Goal: Information Seeking & Learning: Find specific fact

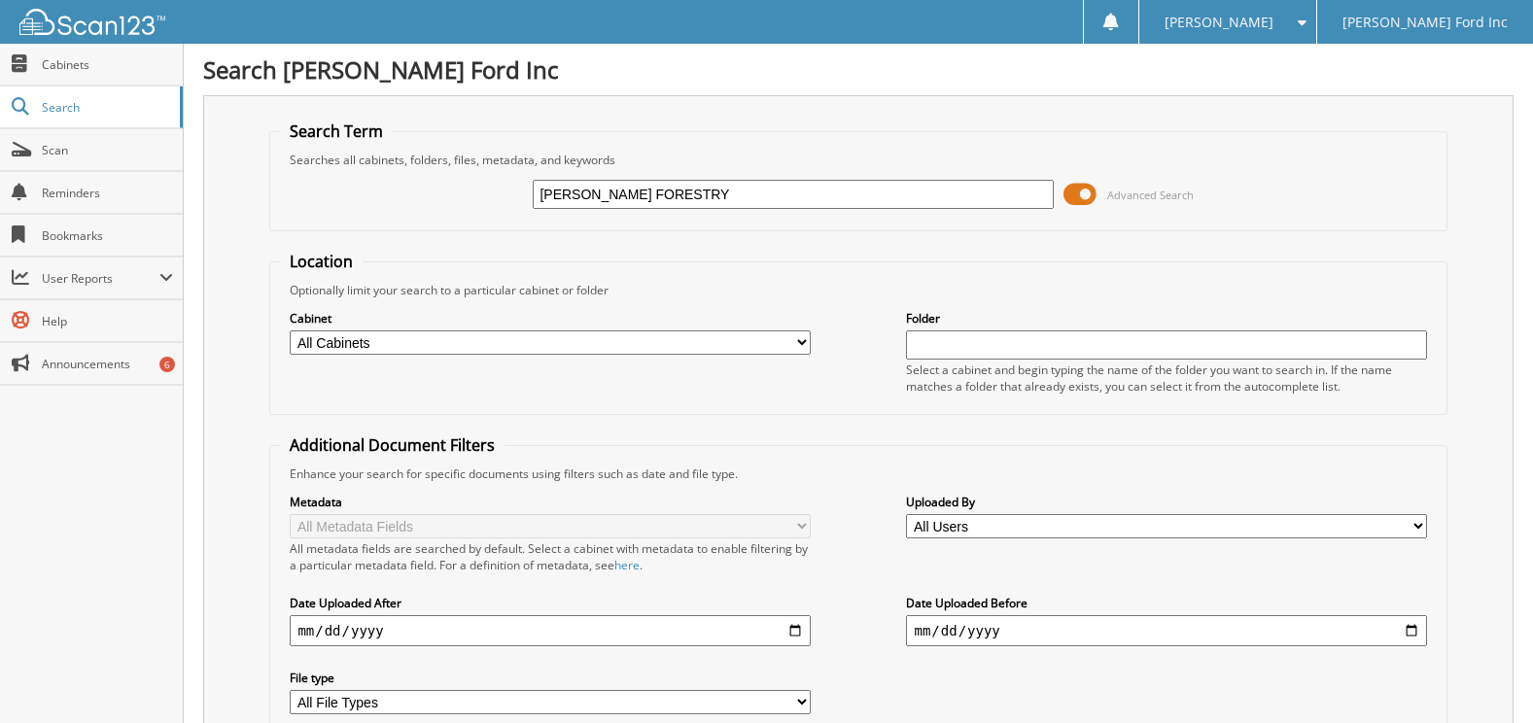
type input "[PERSON_NAME] forestry inc"
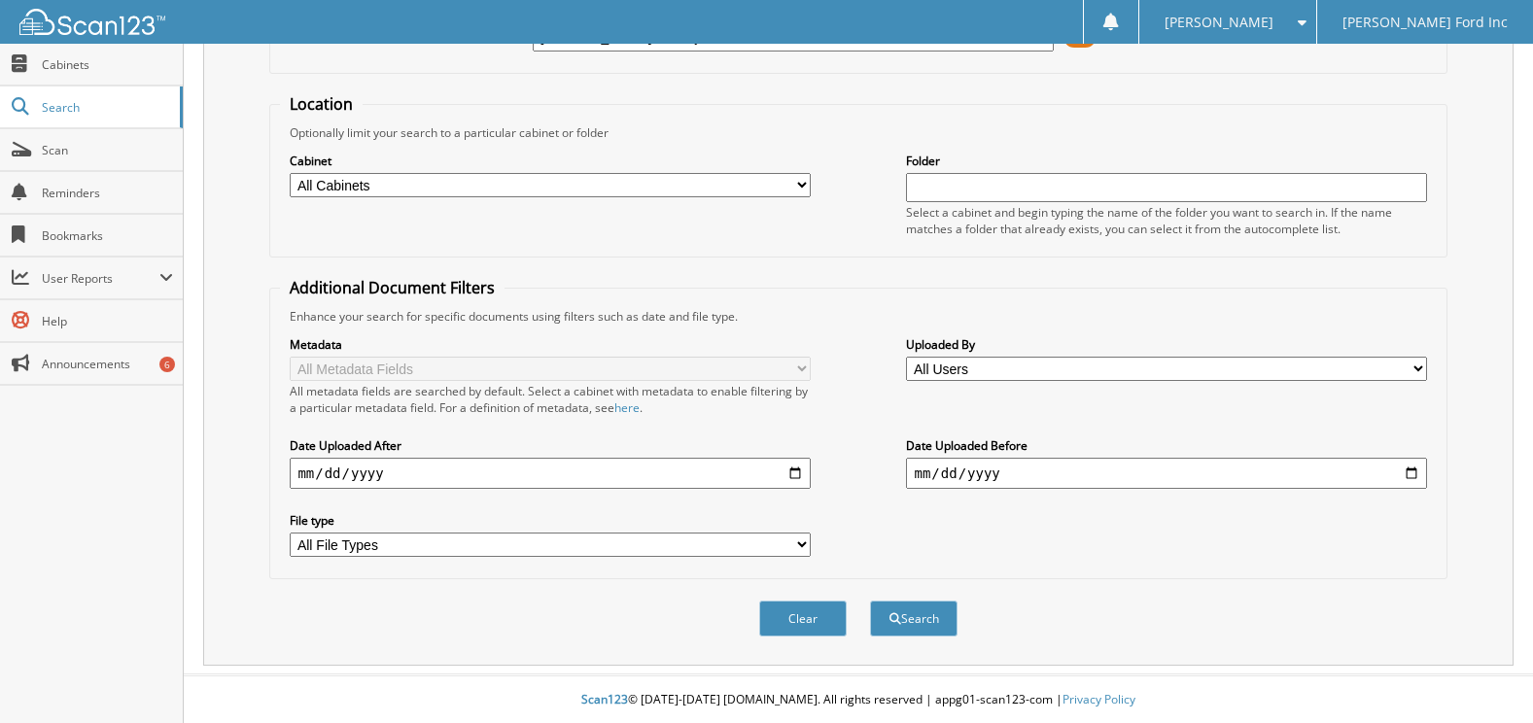
scroll to position [159, 0]
click at [926, 616] on button "Search" at bounding box center [914, 618] width 88 height 36
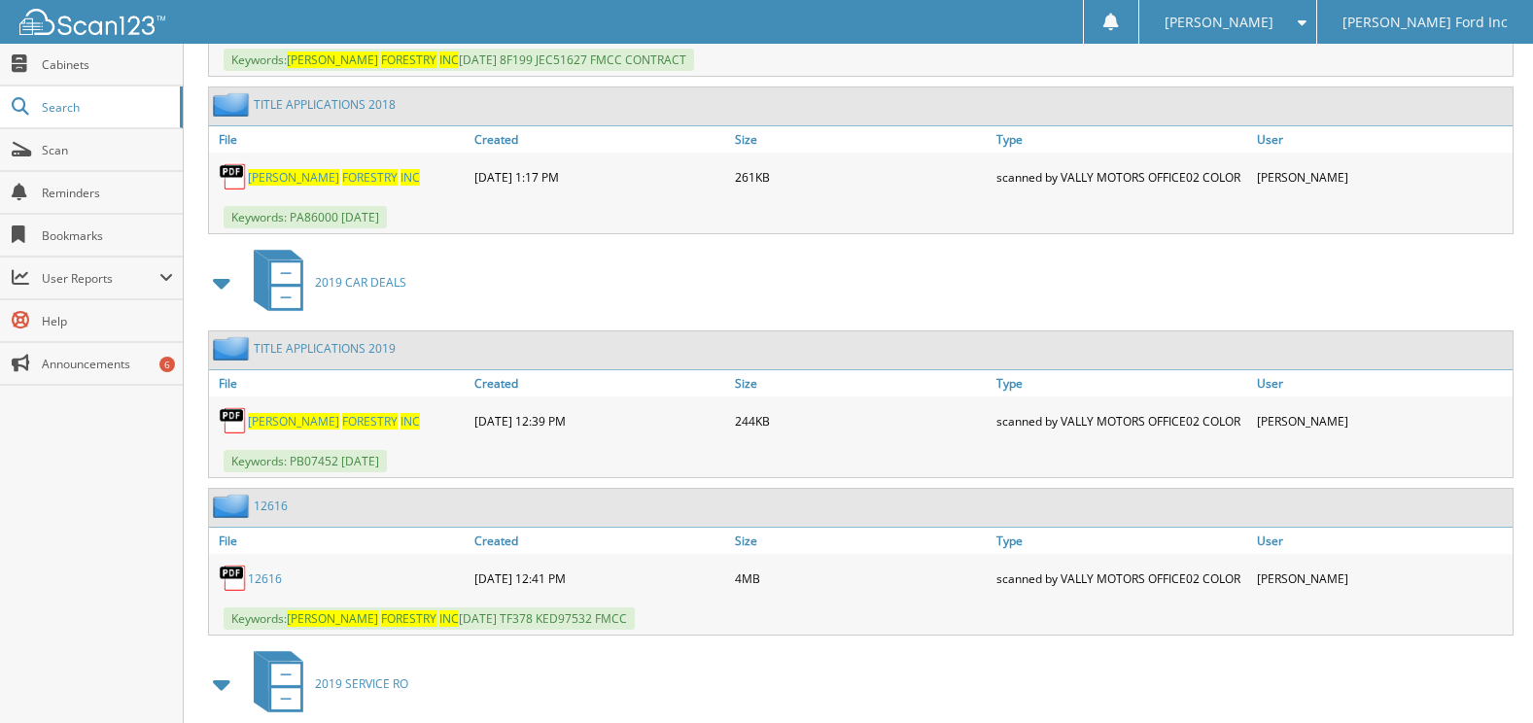
scroll to position [1264, 0]
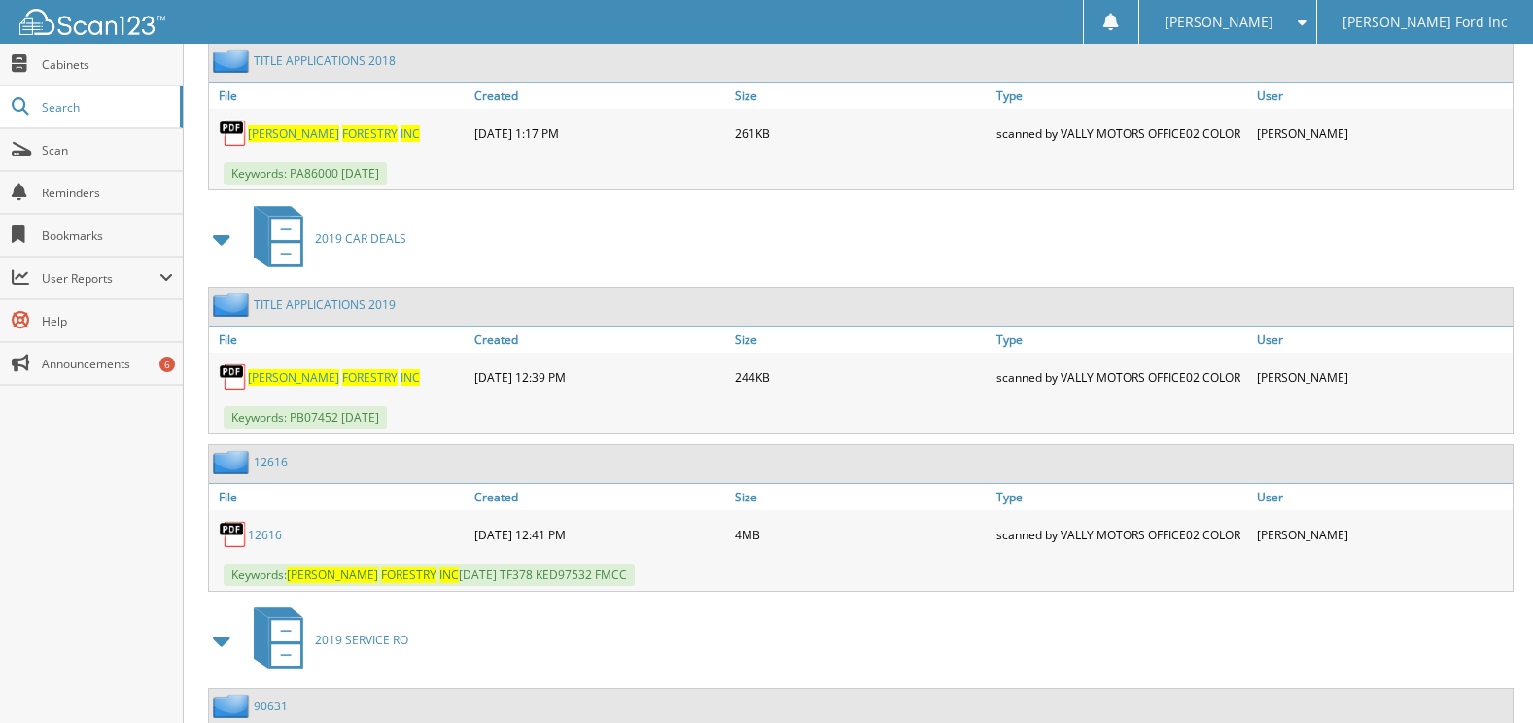
click at [268, 461] on link "12616" at bounding box center [271, 462] width 34 height 17
